Goal: Transaction & Acquisition: Purchase product/service

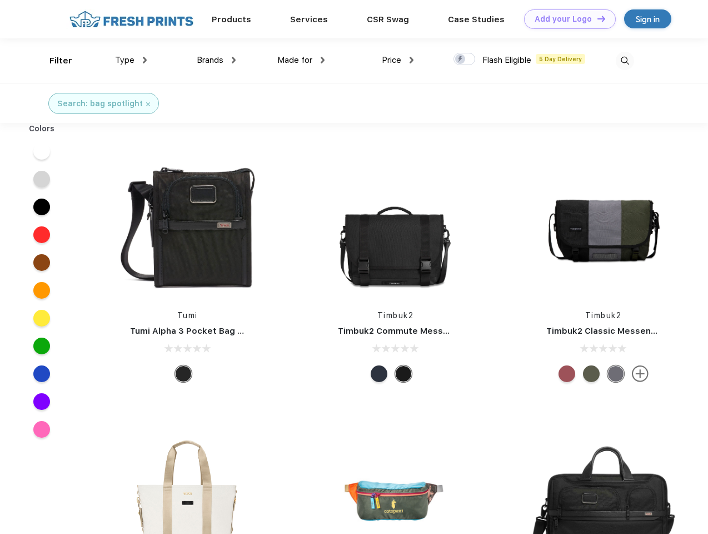
scroll to position [1, 0]
click at [566, 19] on link "Add your Logo Design Tool" at bounding box center [570, 18] width 92 height 19
click at [0, 0] on div "Design Tool" at bounding box center [0, 0] width 0 height 0
click at [597, 18] on link "Add your Logo Design Tool" at bounding box center [570, 18] width 92 height 19
click at [53, 61] on div "Filter" at bounding box center [60, 60] width 23 height 13
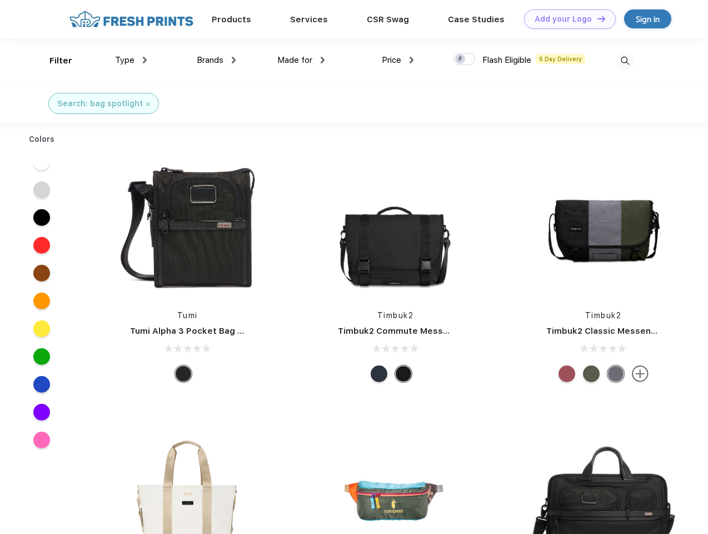
click at [131, 60] on span "Type" at bounding box center [124, 60] width 19 height 10
click at [216, 60] on span "Brands" at bounding box center [210, 60] width 27 height 10
click at [301, 60] on span "Made for" at bounding box center [294, 60] width 35 height 10
click at [398, 60] on span "Price" at bounding box center [391, 60] width 19 height 10
click at [465, 59] on div at bounding box center [465, 59] width 22 height 12
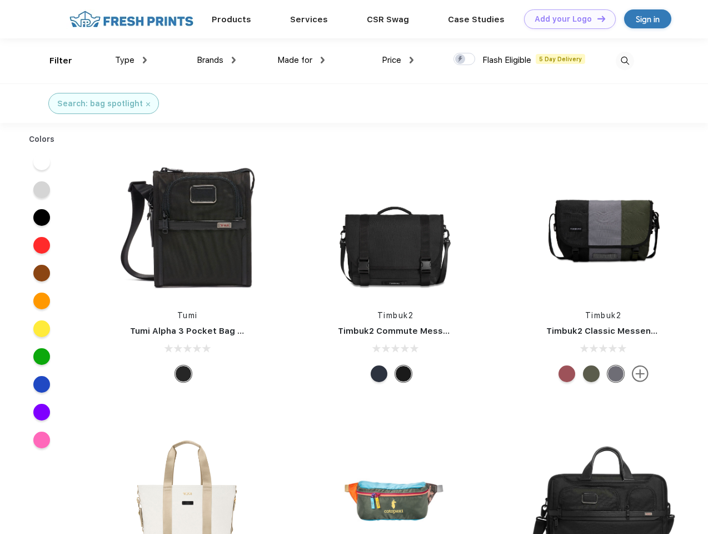
click at [461, 59] on input "checkbox" at bounding box center [457, 55] width 7 height 7
click at [625, 61] on img at bounding box center [625, 61] width 18 height 18
